Goal: Communication & Community: Answer question/provide support

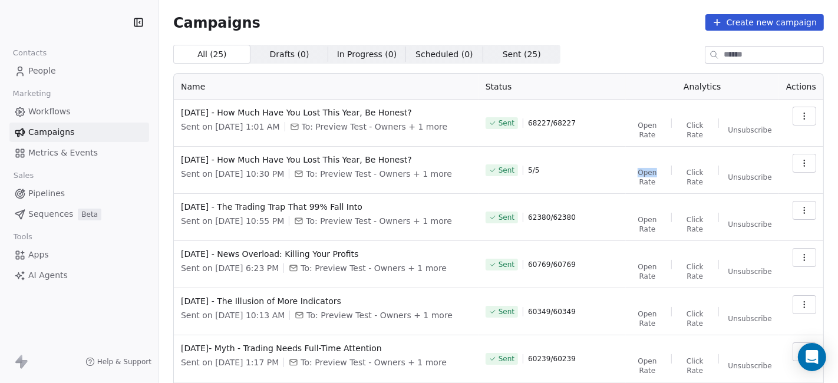
click at [516, 141] on tbody "[DATE] - How Much Have You Lost This Year, Be Honest? Sent on [DATE] 1:01 AM To…" at bounding box center [499, 338] width 650 height 476
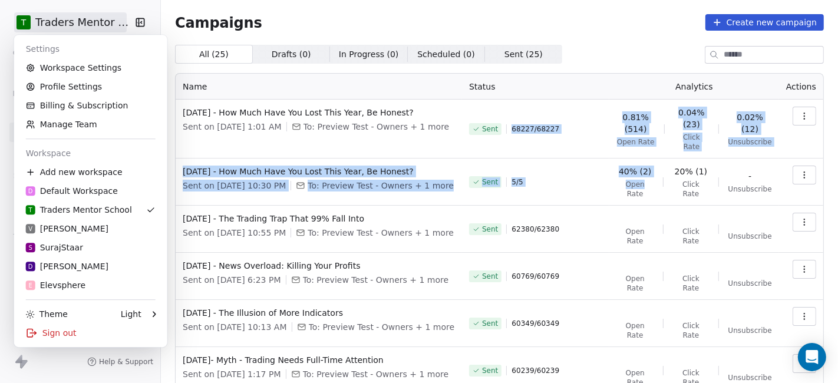
click at [106, 26] on html "T Traders Mentor School Contacts People Marketing Workflows Campaigns Metrics &…" at bounding box center [419, 191] width 838 height 383
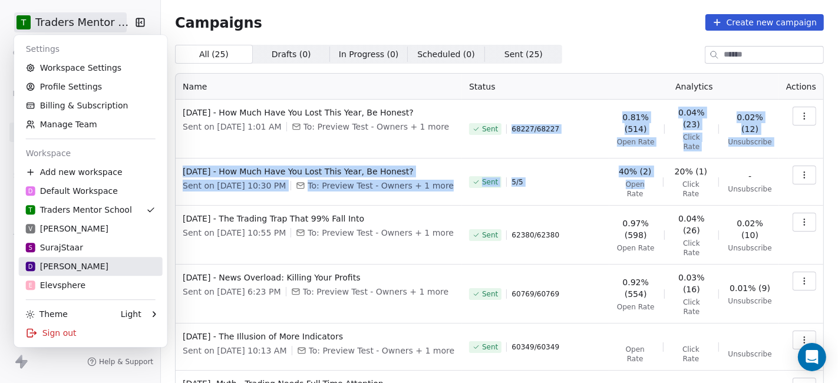
click at [92, 263] on div "D [PERSON_NAME]" at bounding box center [91, 267] width 130 height 12
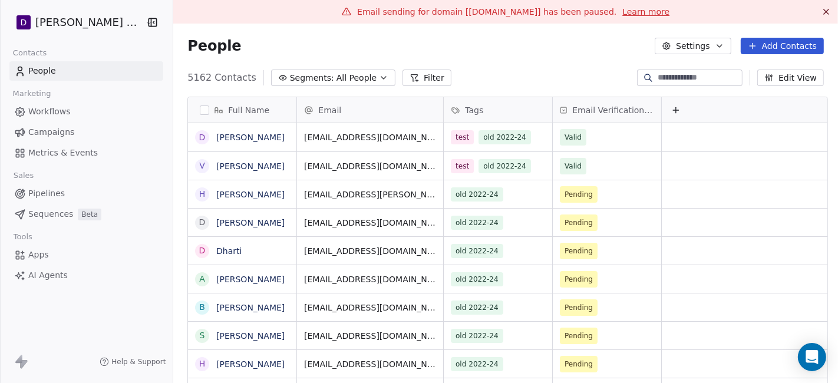
scroll to position [327, 658]
drag, startPoint x: 793, startPoint y: 380, endPoint x: 812, endPoint y: 349, distance: 36.0
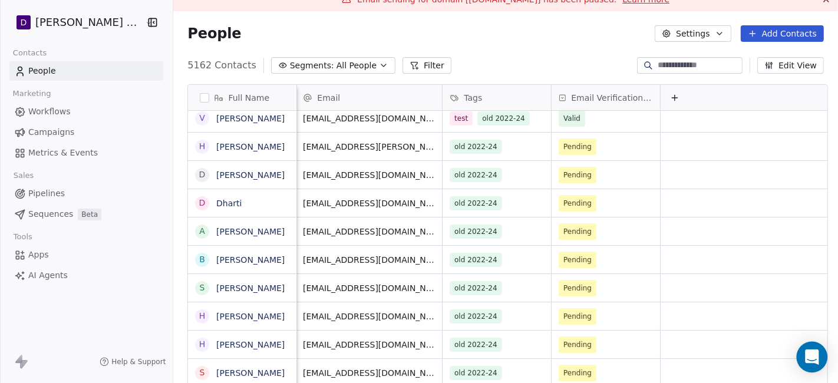
click at [812, 349] on div "Open Intercom Messenger" at bounding box center [812, 357] width 31 height 31
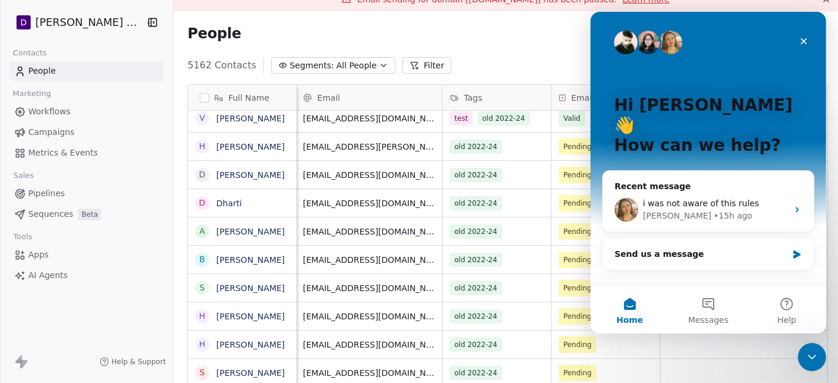
scroll to position [0, 0]
click at [691, 199] on span "i was not aware of this rules" at bounding box center [700, 203] width 116 height 9
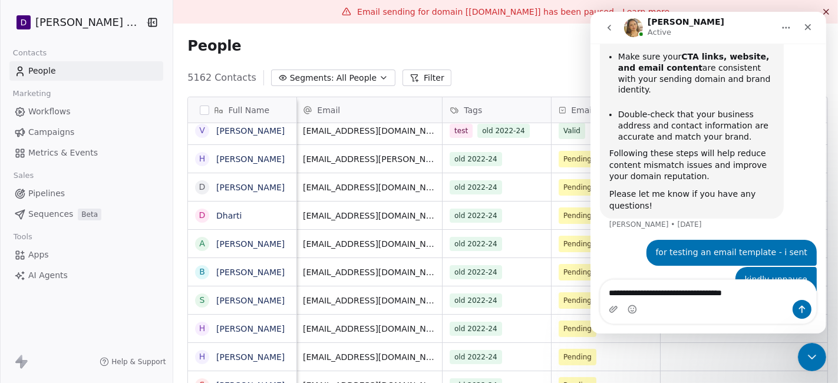
type textarea "**********"
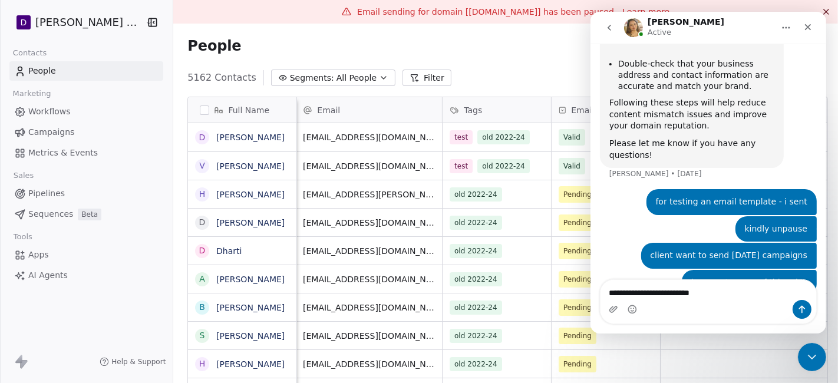
type textarea "**********"
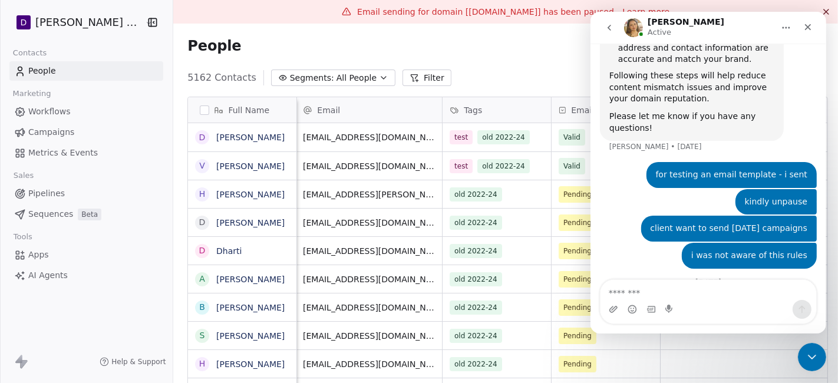
click at [501, 87] on div "Full Name d [PERSON_NAME] V [PERSON_NAME] H [PERSON_NAME] d [PERSON_NAME] D Dha…" at bounding box center [505, 255] width 665 height 337
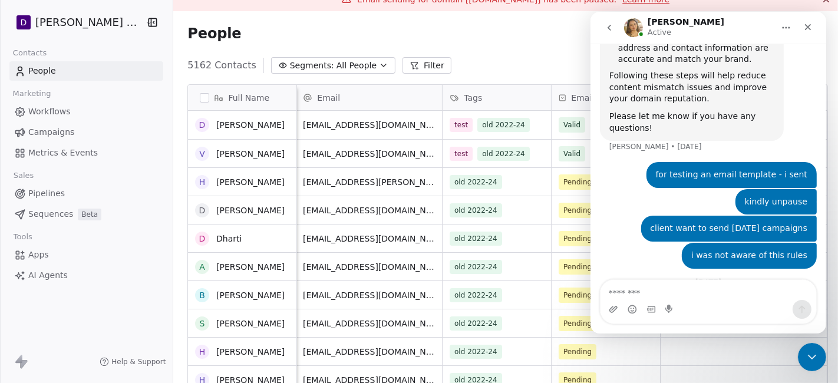
scroll to position [8, 0]
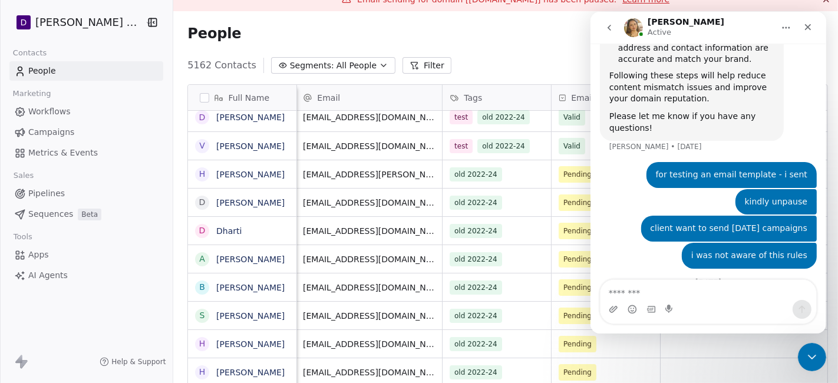
click at [539, 51] on div "People Settings Add Contacts" at bounding box center [505, 33] width 665 height 45
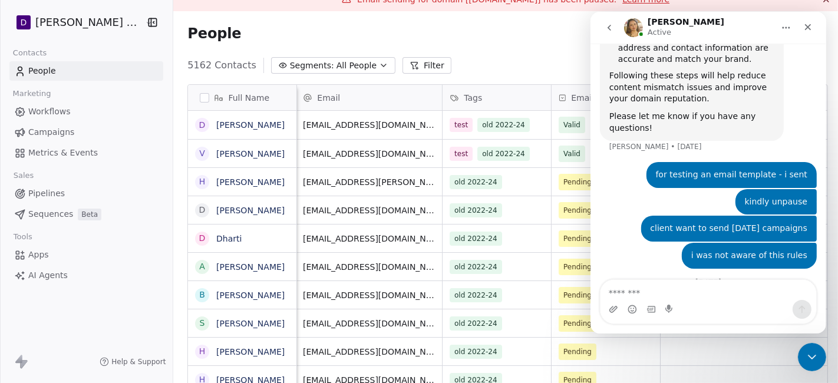
scroll to position [0, 0]
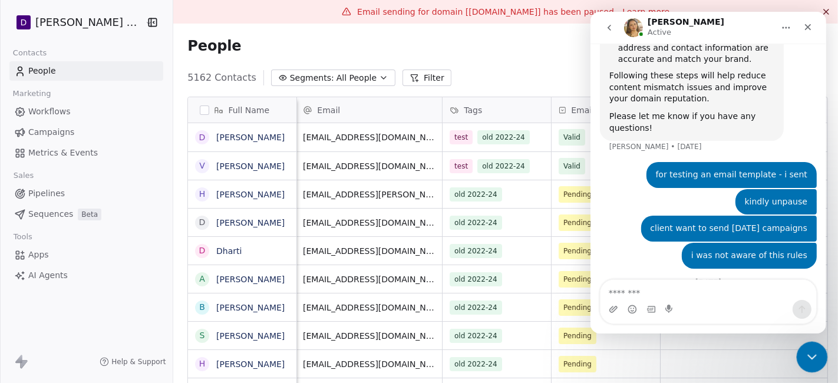
click at [802, 358] on div "Close Intercom Messenger" at bounding box center [810, 355] width 28 height 28
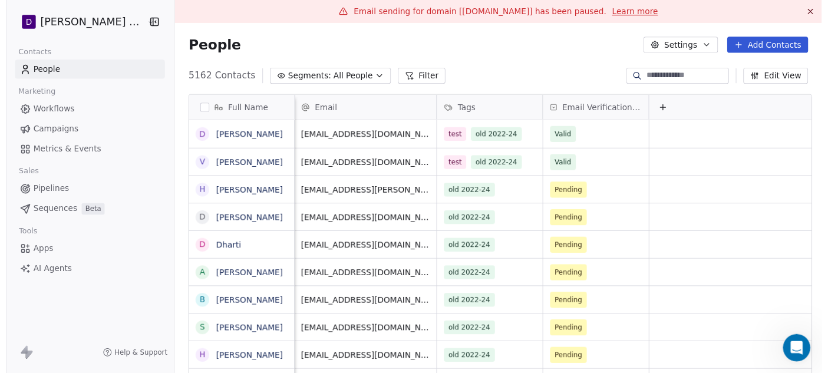
scroll to position [905, 0]
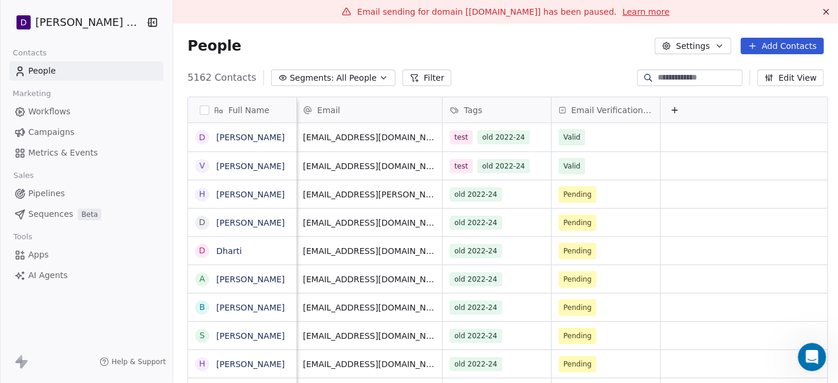
click at [656, 12] on link "Learn more" at bounding box center [645, 12] width 47 height 12
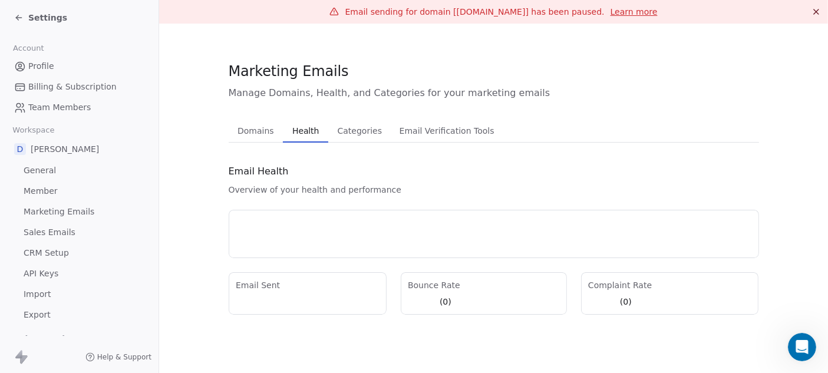
scroll to position [915, 0]
click at [656, 12] on link "Learn more" at bounding box center [634, 12] width 47 height 12
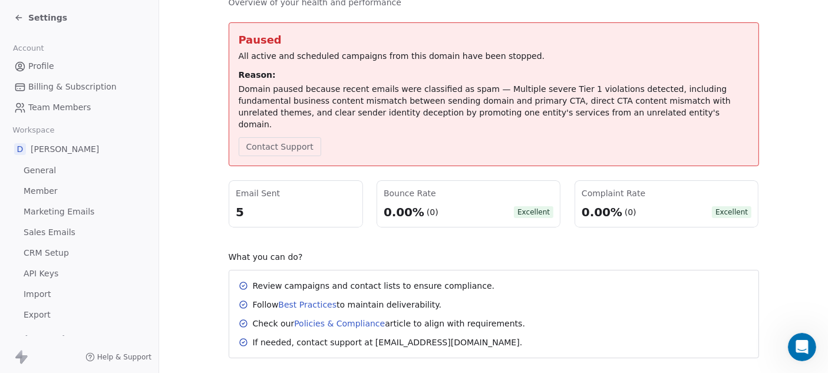
scroll to position [14, 0]
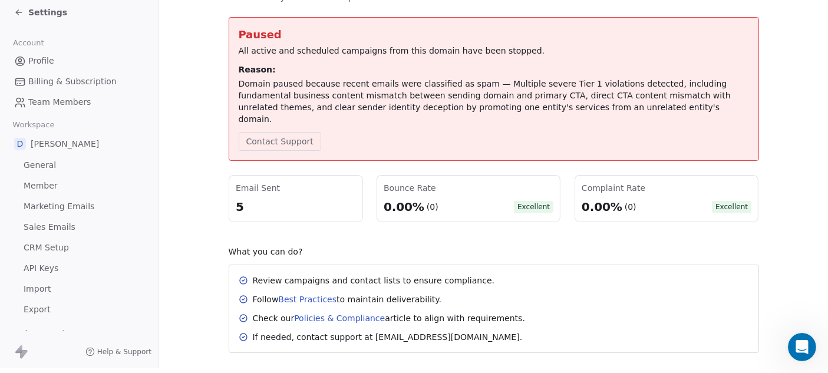
click at [358, 314] on link "Policies & Compliance" at bounding box center [339, 318] width 91 height 9
